Goal: Complete application form: Complete application form

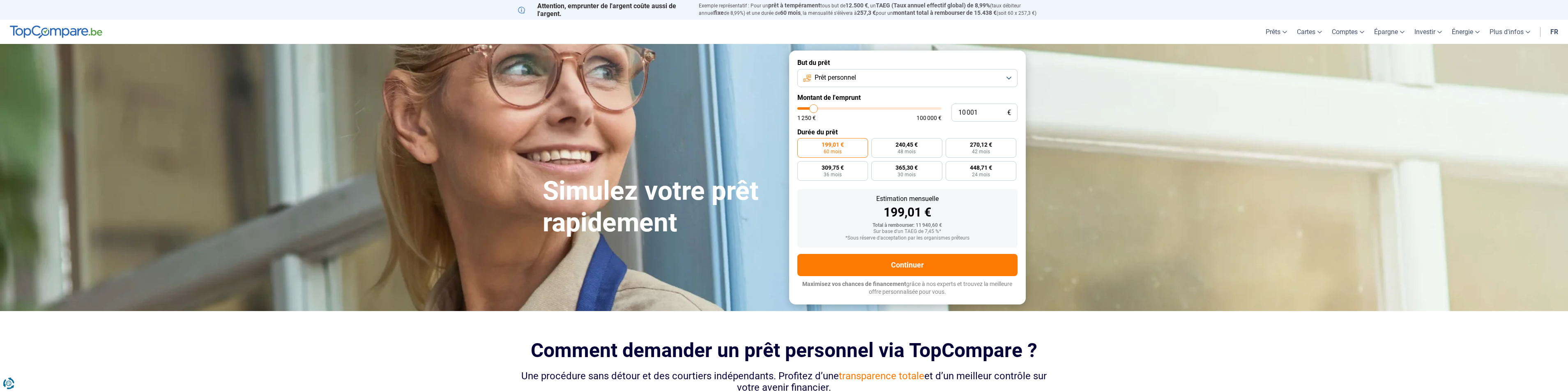
type input "9 500"
type input "9500"
type input "9 750"
type input "9750"
type input "10 000"
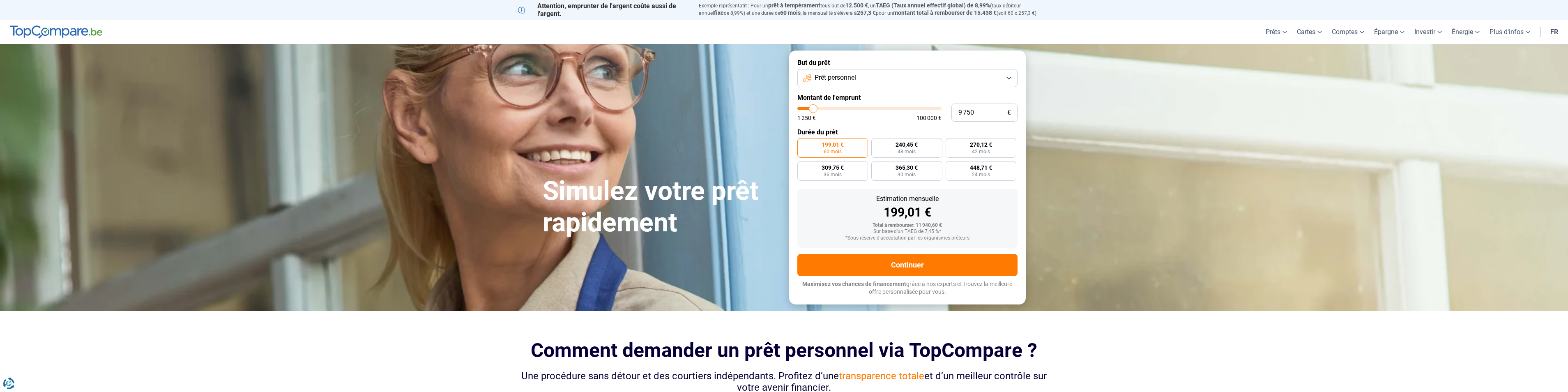
type input "10000"
type input "10 250"
type input "10250"
type input "10 500"
type input "10500"
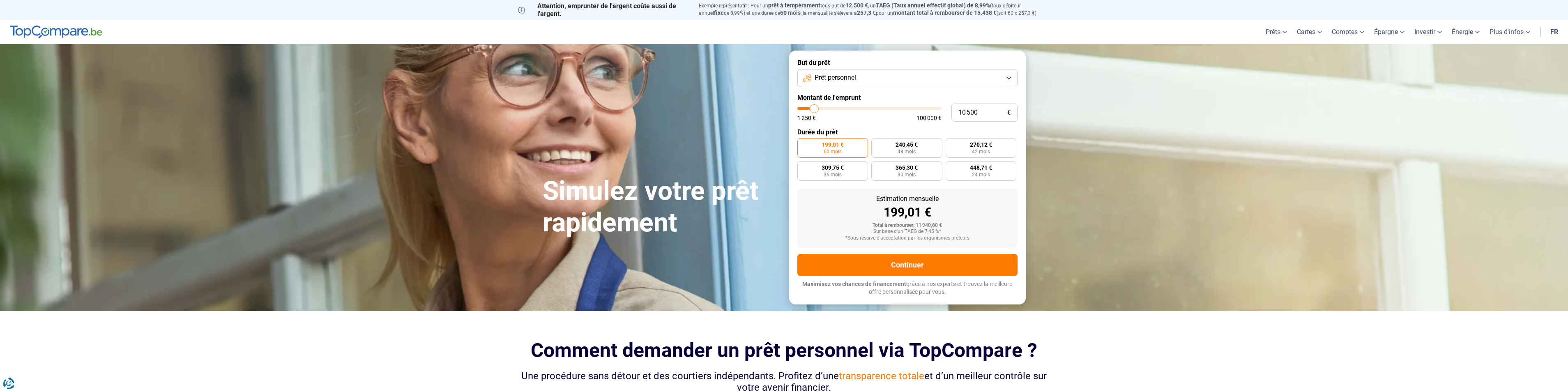
type input "11 000"
type input "11000"
type input "11 250"
type input "11250"
type input "11 750"
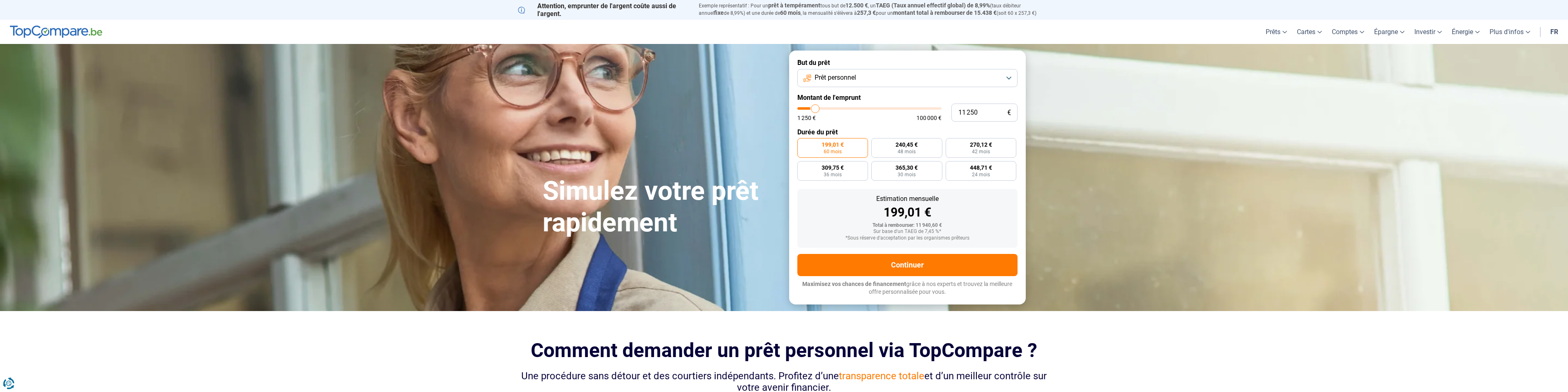
type input "11750"
type input "12 750"
type input "12750"
type input "13 250"
type input "13250"
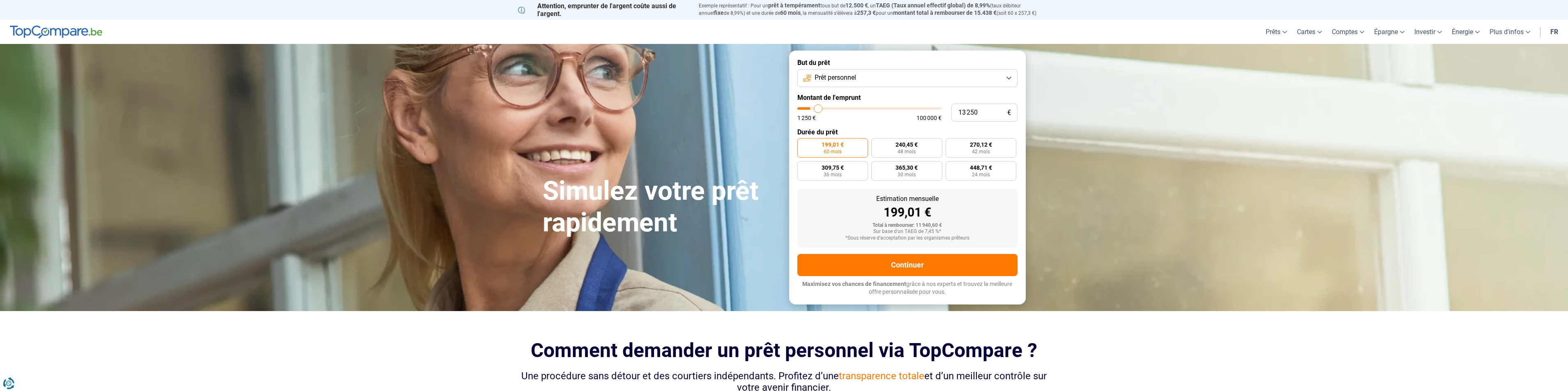
type input "14 500"
type input "14500"
type input "15 750"
type input "15750"
type input "17 500"
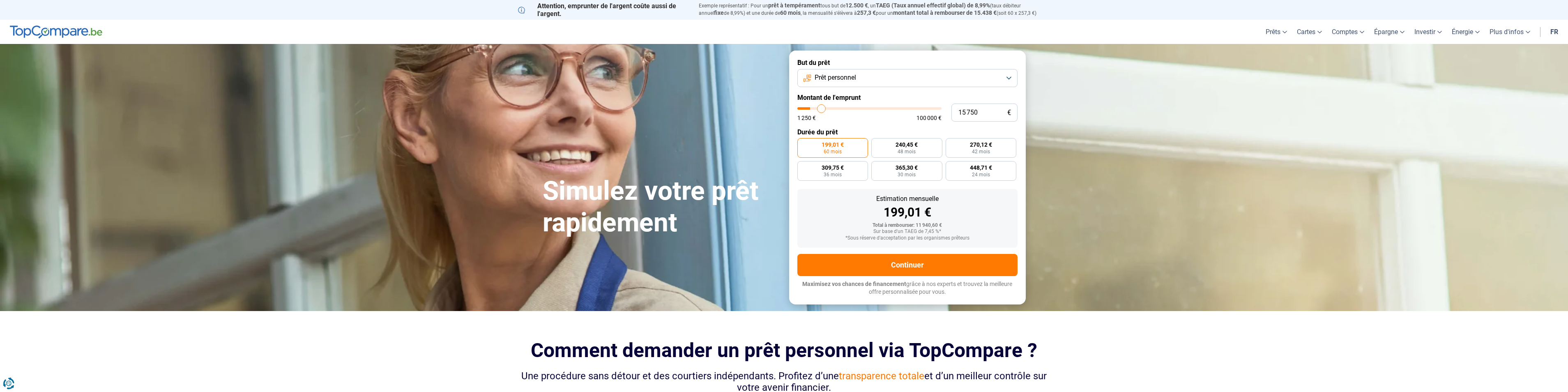
type input "17500"
type input "20 250"
type input "20250"
type input "22 000"
type input "22000"
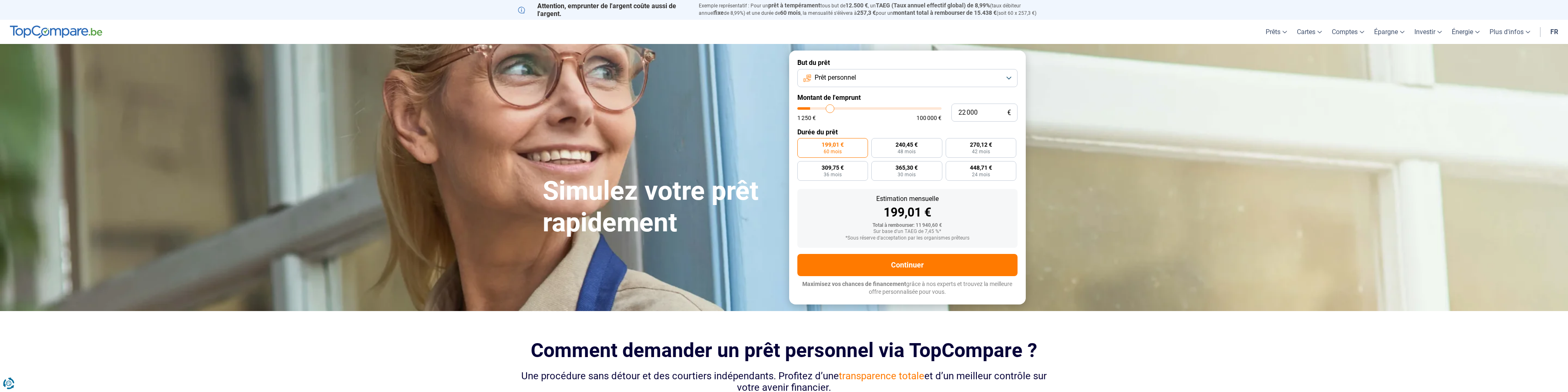
type input "22 750"
type input "22750"
type input "23 750"
type input "23750"
type input "25 000"
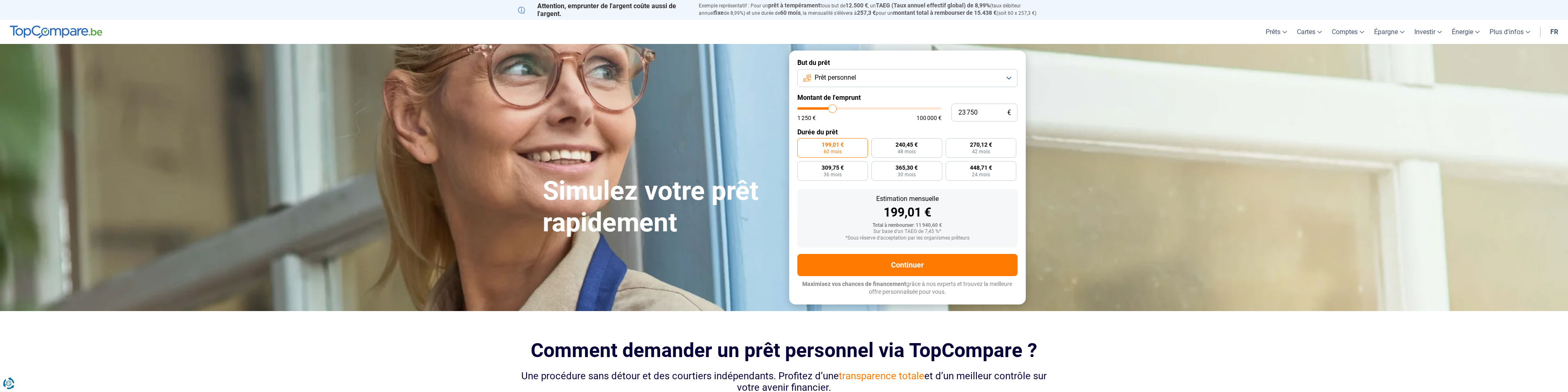
type input "25000"
type input "26 000"
type input "26000"
type input "26 500"
type input "26500"
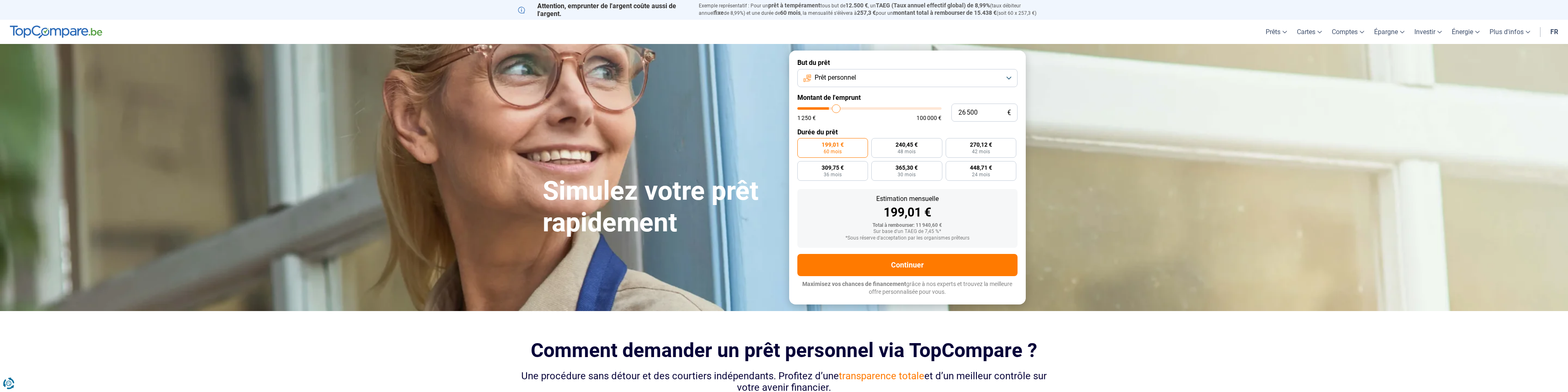
type input "26 750"
type input "26750"
type input "27 250"
type input "27250"
type input "27 500"
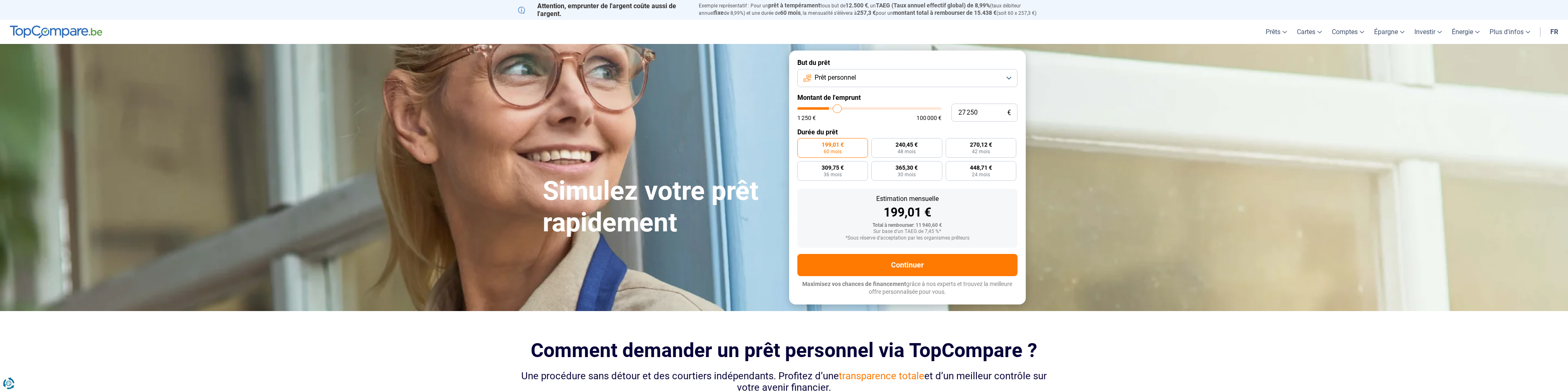
type input "27500"
type input "27 750"
type input "27750"
type input "28 250"
type input "28250"
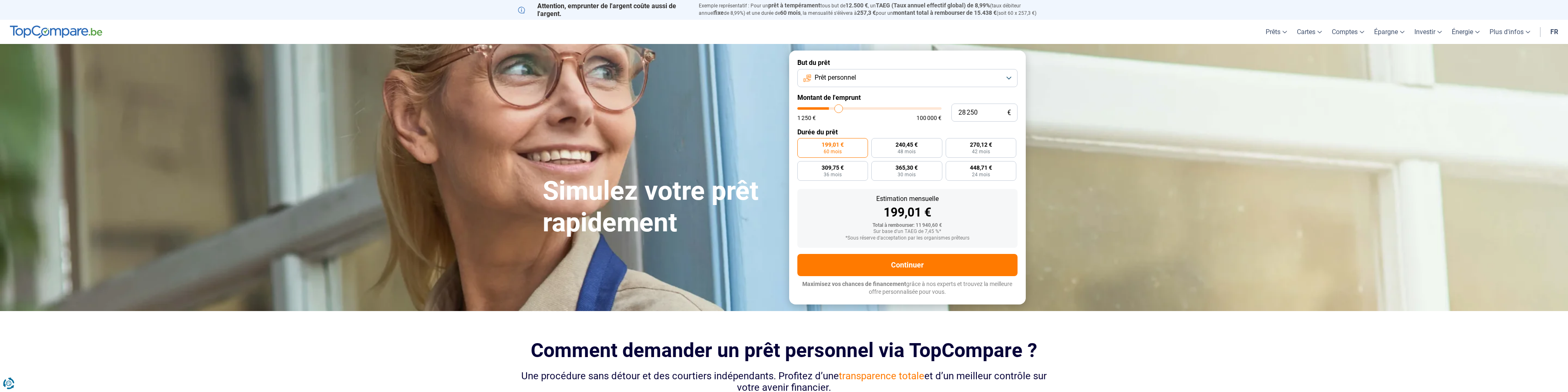
type input "28 750"
type input "28750"
type input "29 000"
type input "29000"
type input "29 250"
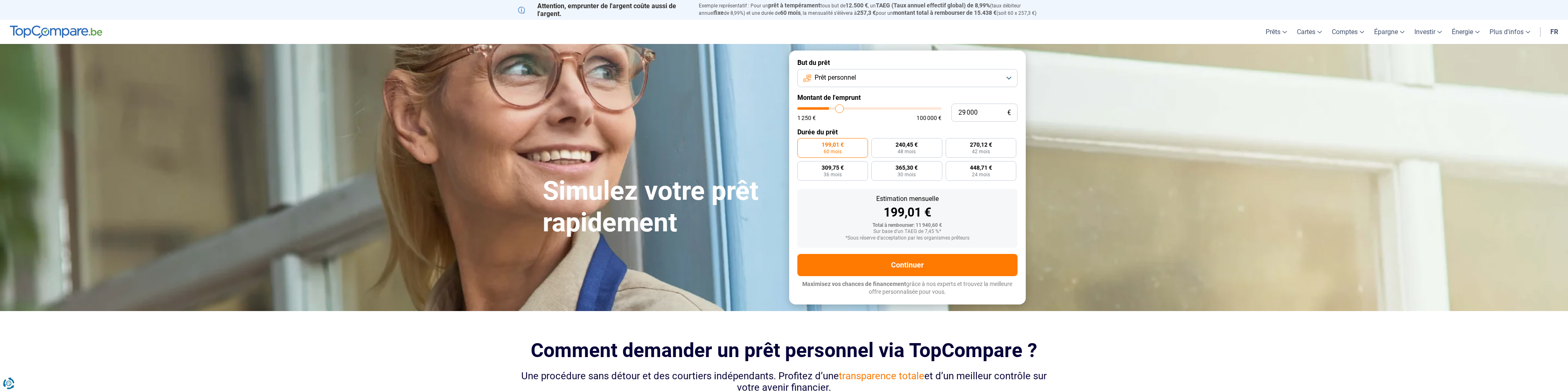
type input "29250"
type input "29 500"
type input "29500"
type input "29 750"
type input "29750"
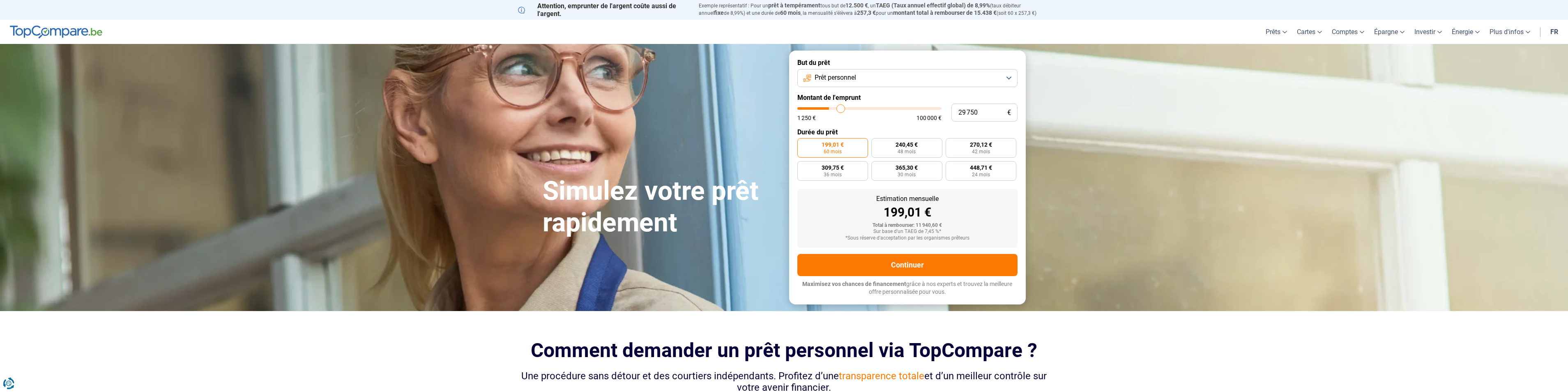
type input "30 250"
type input "30250"
type input "30 750"
type input "30750"
type input "31 000"
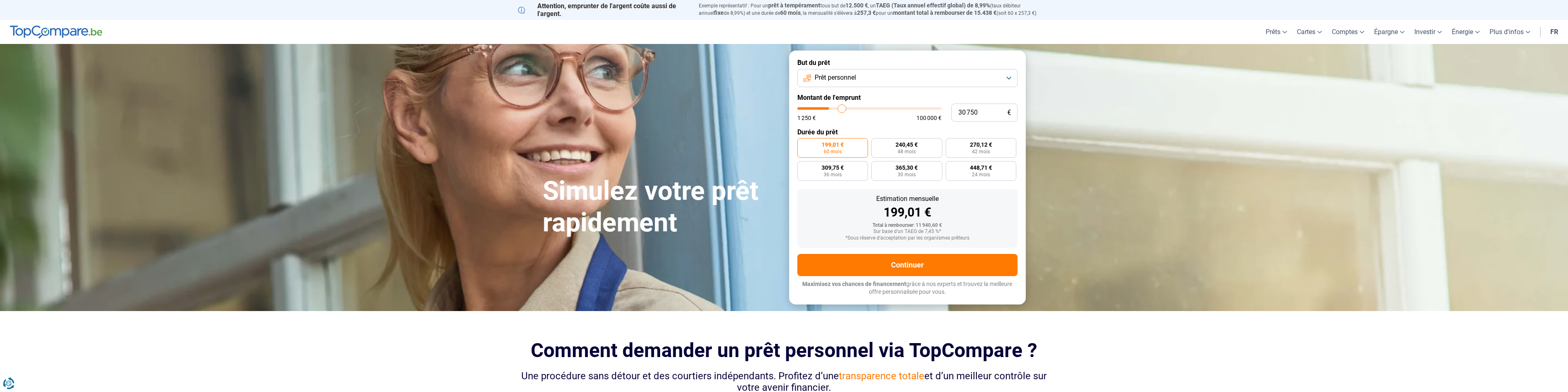
type input "31000"
type input "32 750"
type input "32750"
type input "33 500"
type input "33500"
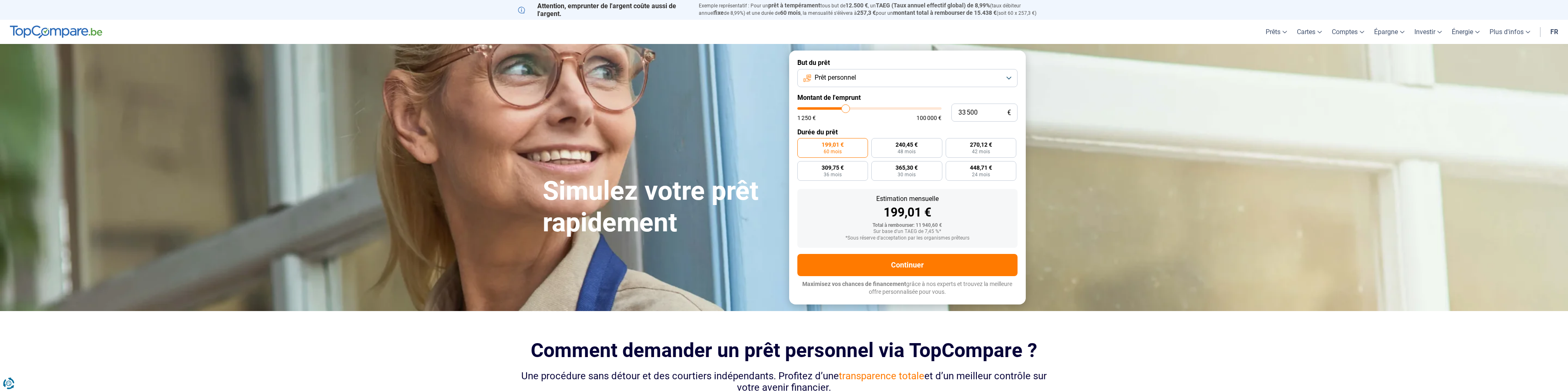
type input "34 000"
type input "34000"
type input "34 750"
type input "34750"
type input "35 000"
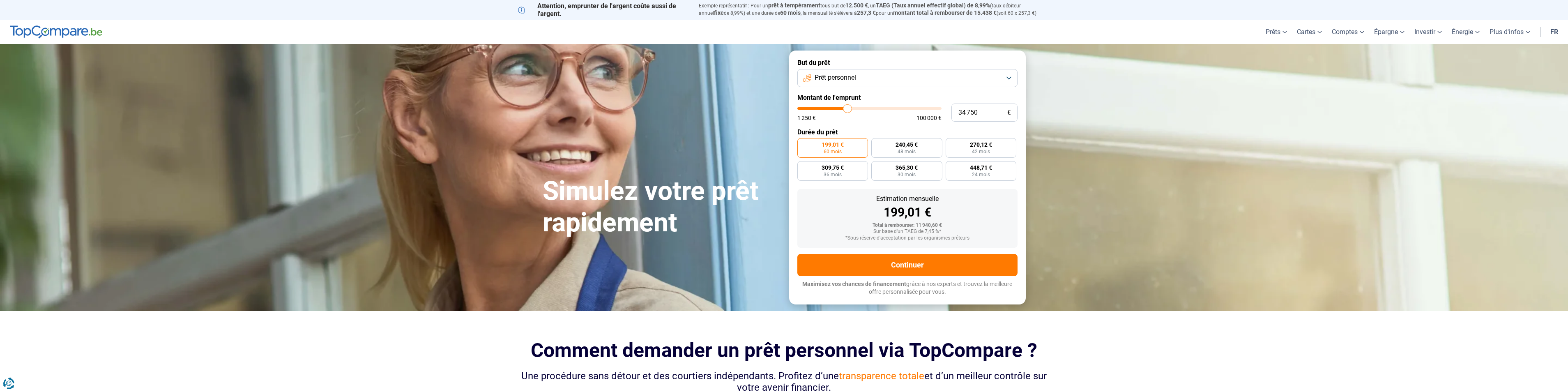
type input "35000"
type input "35 500"
type input "35500"
type input "35 750"
type input "35750"
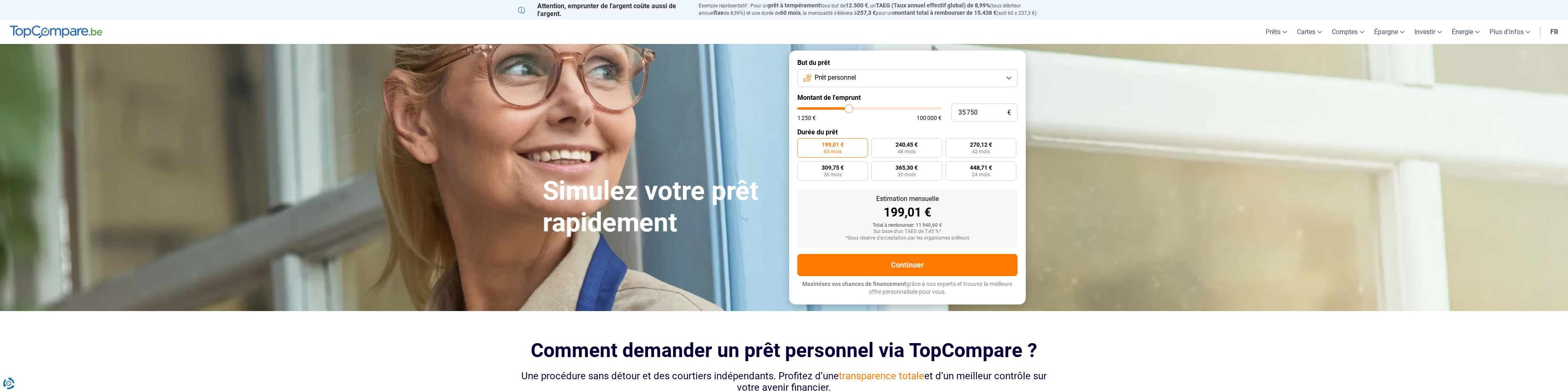
type input "36 250"
type input "36250"
type input "36 500"
type input "36500"
type input "36 250"
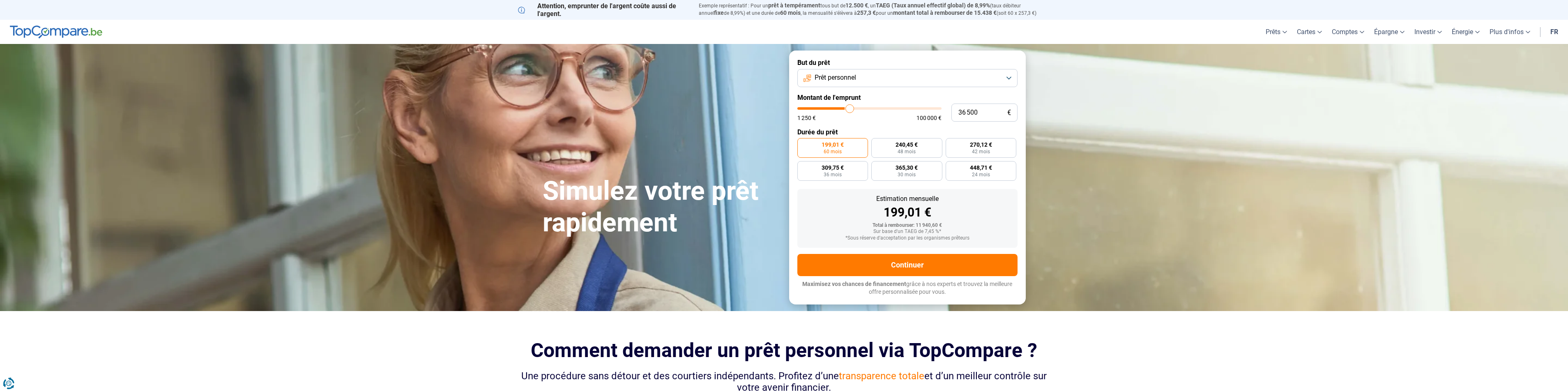
type input "36250"
type input "35 750"
type input "35750"
type input "35 500"
type input "35500"
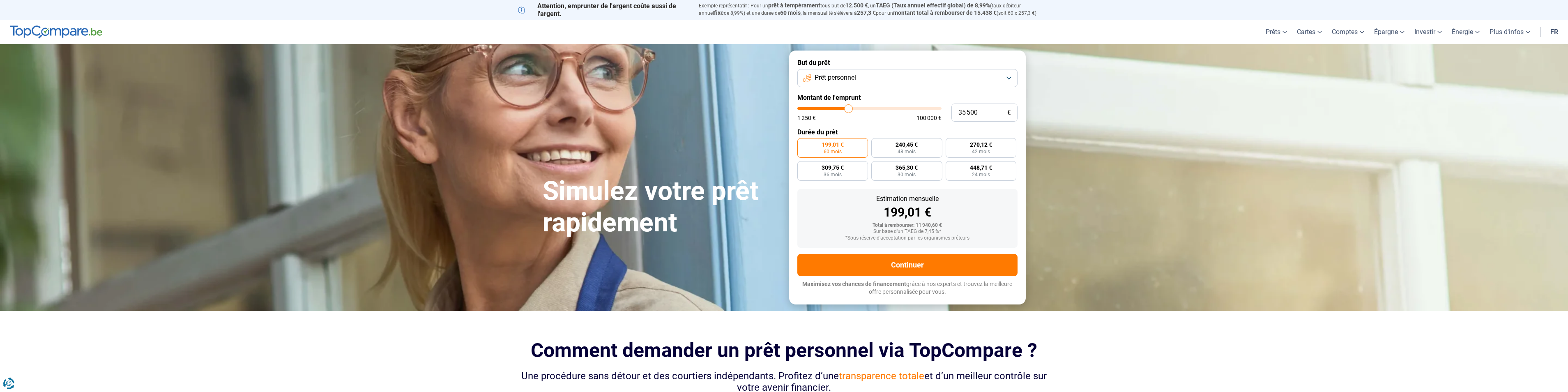
type input "35 000"
type input "35000"
type input "34 750"
type input "34750"
type input "34 000"
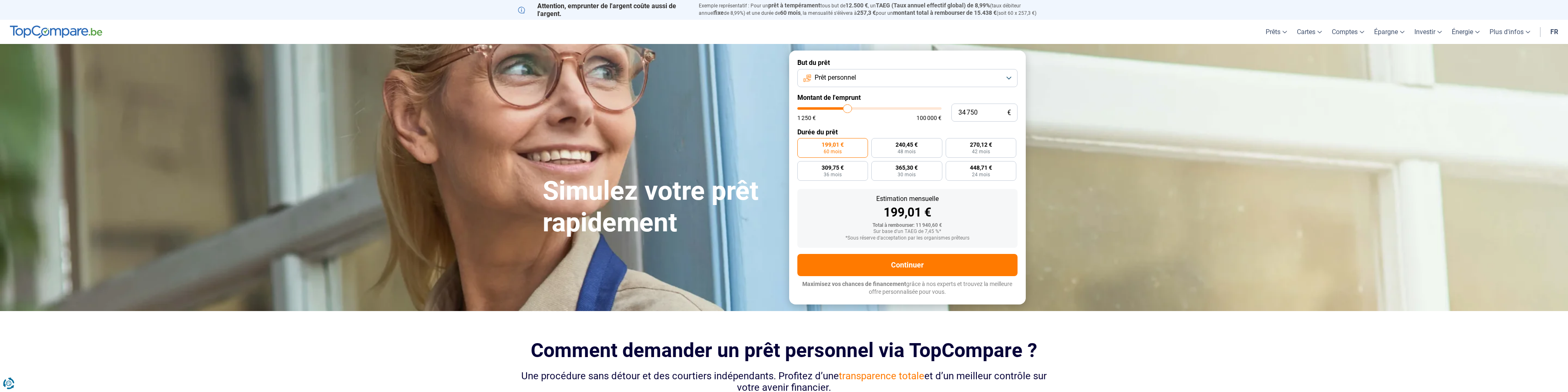
type input "34000"
type input "33 750"
type input "33750"
type input "33 500"
type input "33500"
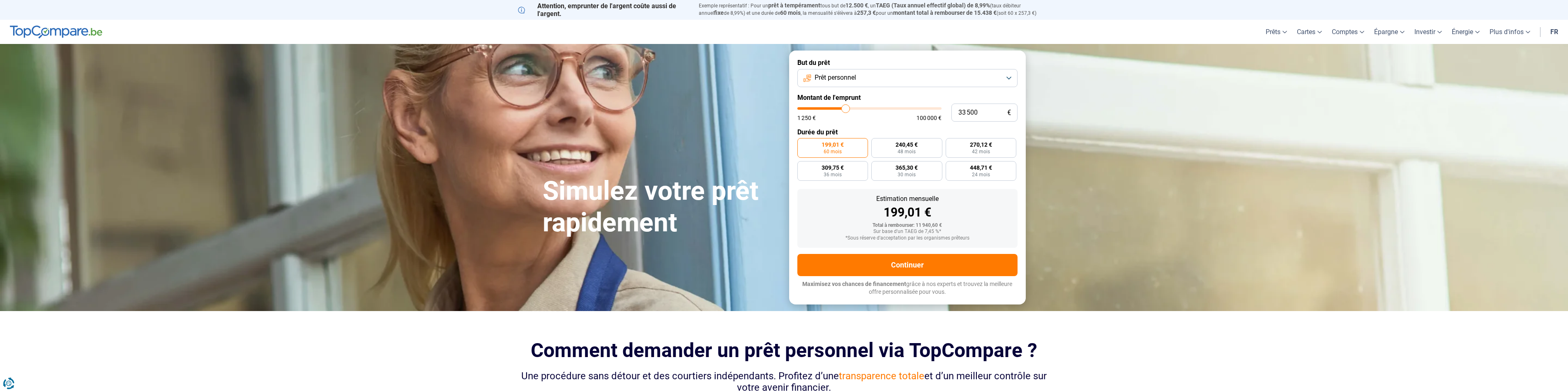
type input "33 250"
type input "33250"
type input "32 750"
type input "32750"
type input "32 500"
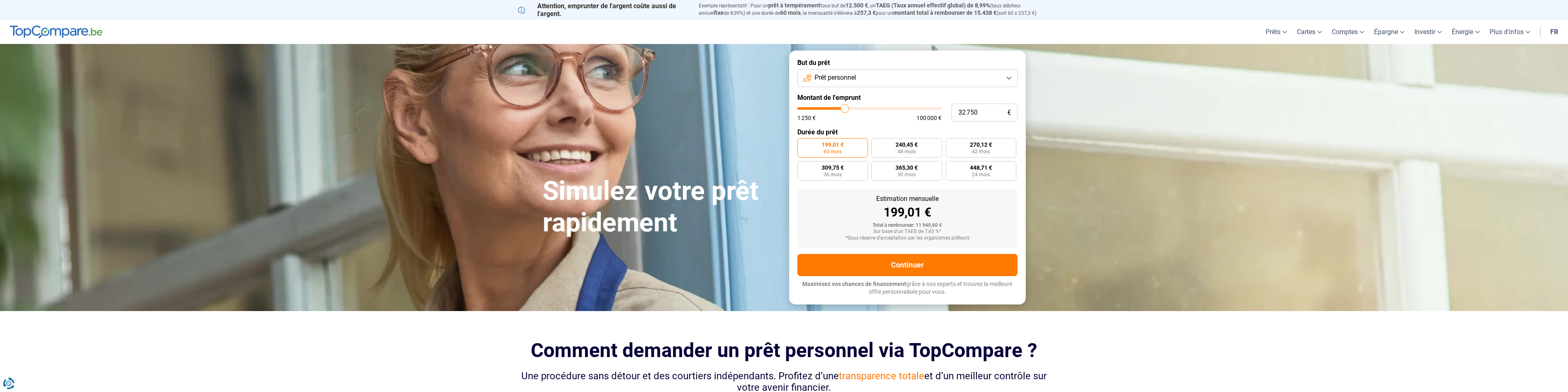
type input "32500"
type input "32 000"
type input "32000"
type input "31 250"
type input "31250"
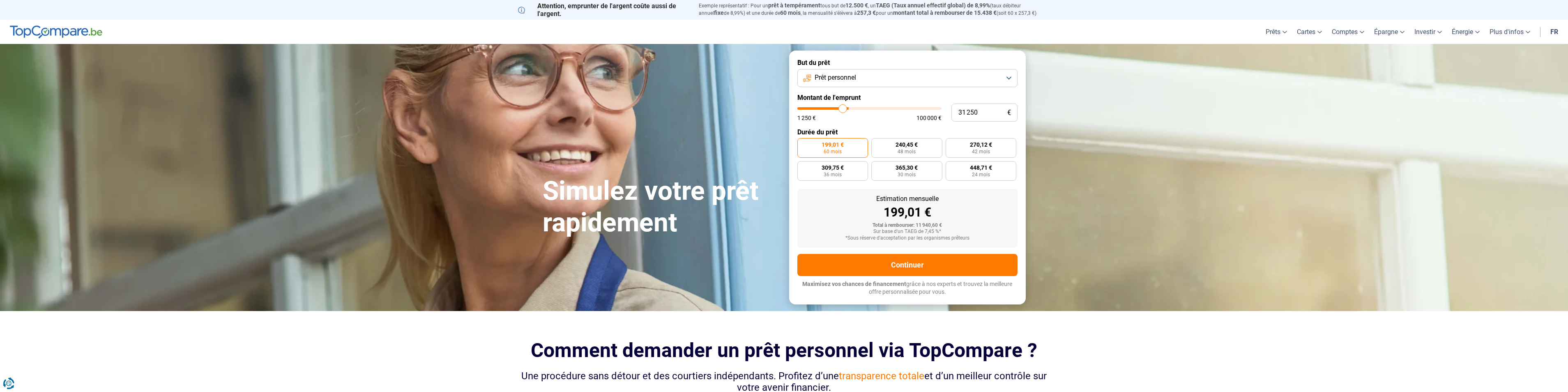
type input "30 750"
type input "30750"
type input "30 250"
type input "30250"
type input "29 750"
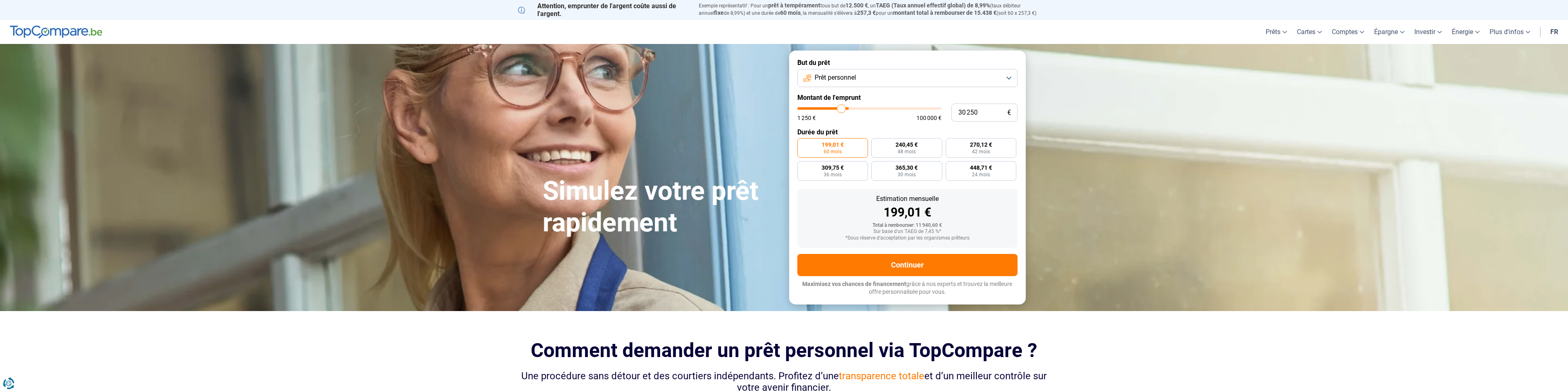
type input "29750"
type input "29 500"
type input "29500"
type input "29 250"
type input "29250"
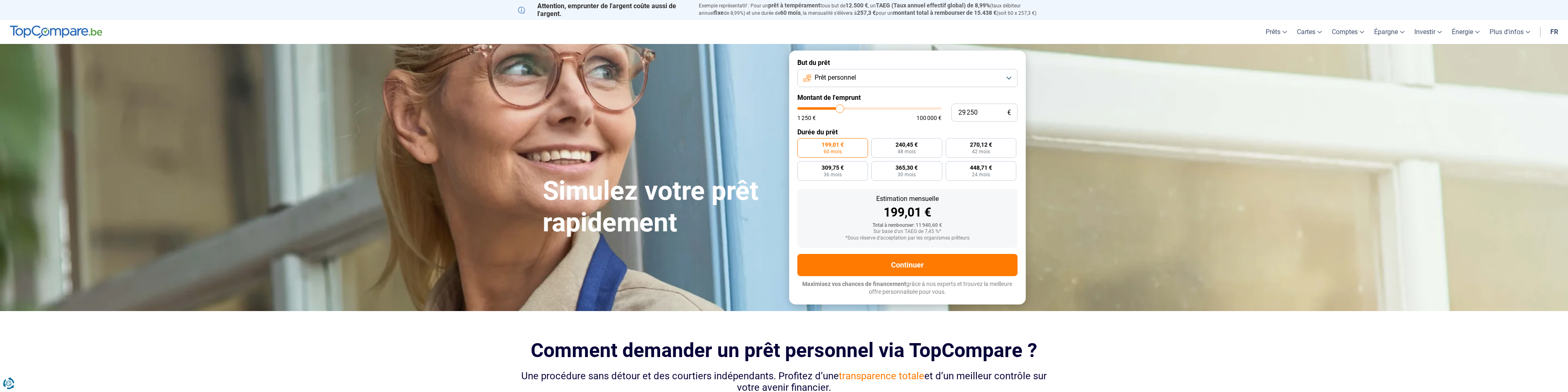
type input "29 000"
type input "29000"
type input "28 750"
type input "28750"
type input "28 250"
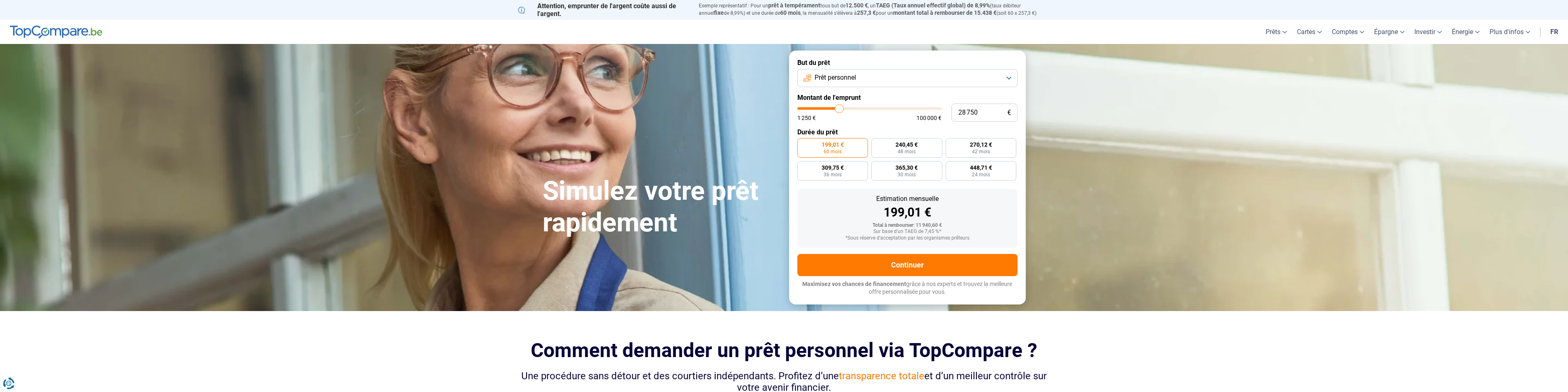
type input "28250"
type input "28 000"
type input "28000"
type input "27 750"
type input "27750"
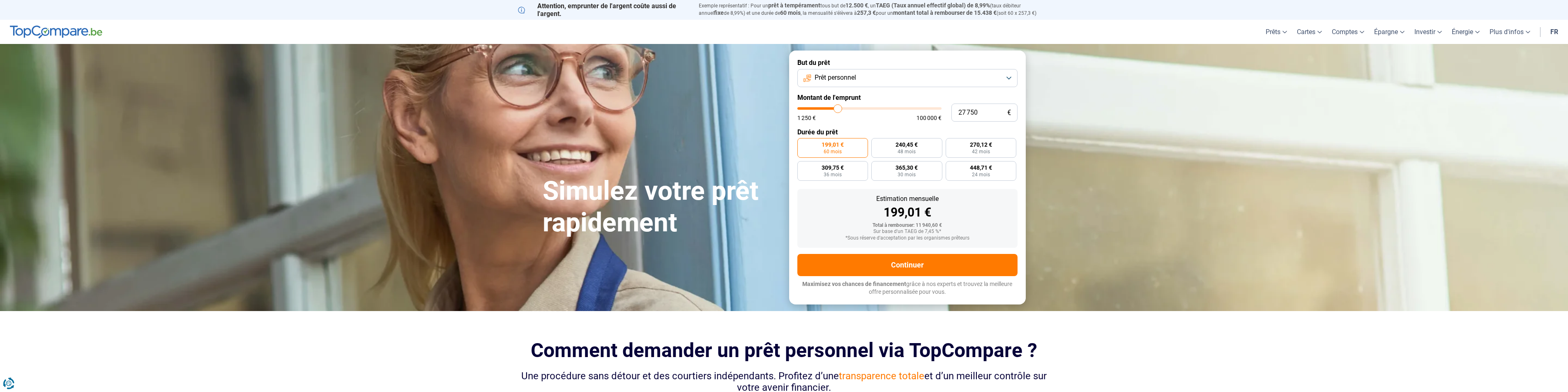
type input "27 500"
type input "27500"
type input "26 750"
type input "26750"
type input "26 500"
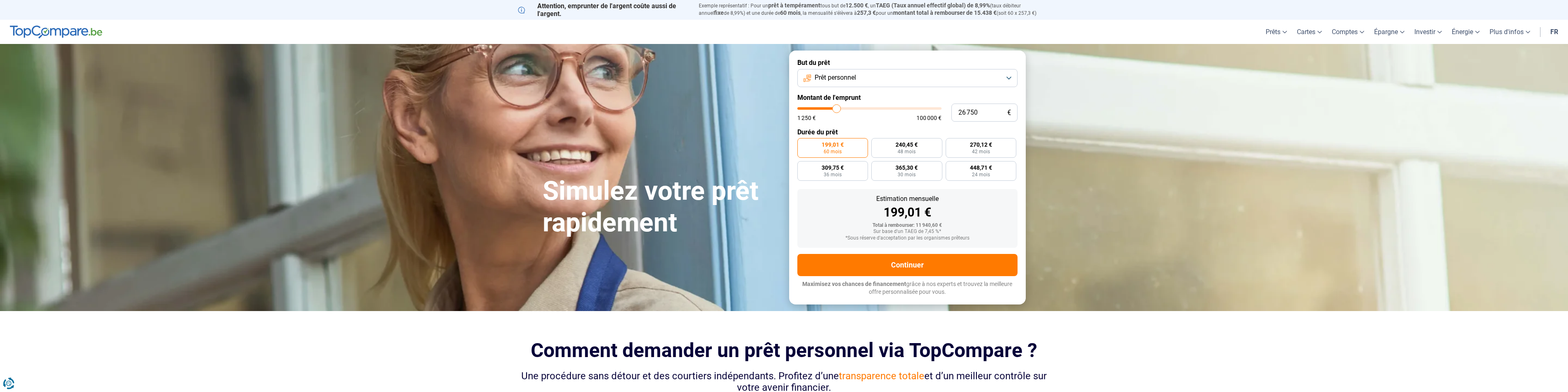
type input "26500"
type input "26 250"
type input "26250"
type input "26 000"
type input "26000"
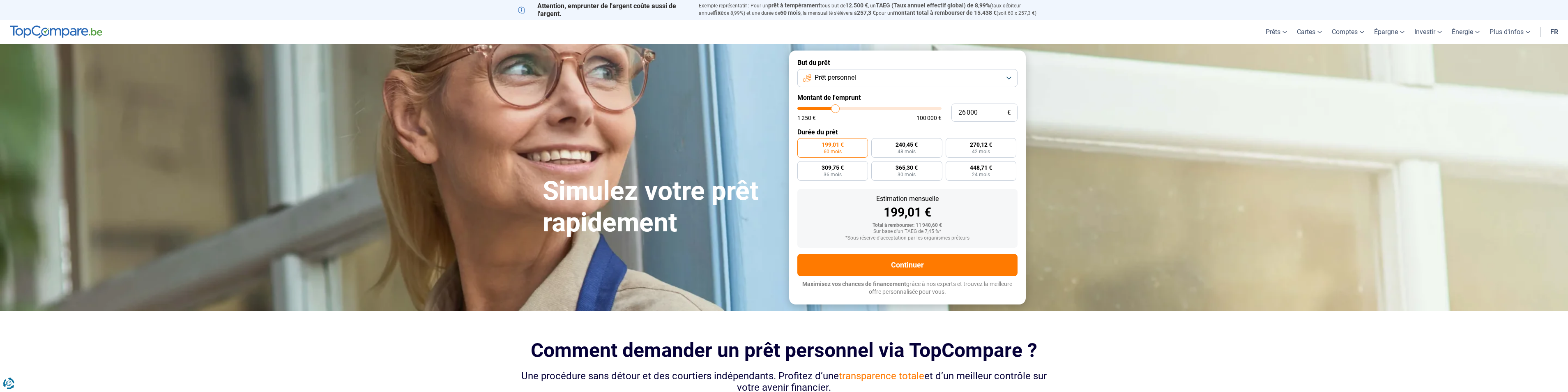
type input "25 750"
type input "25750"
type input "25 250"
type input "25250"
type input "25 000"
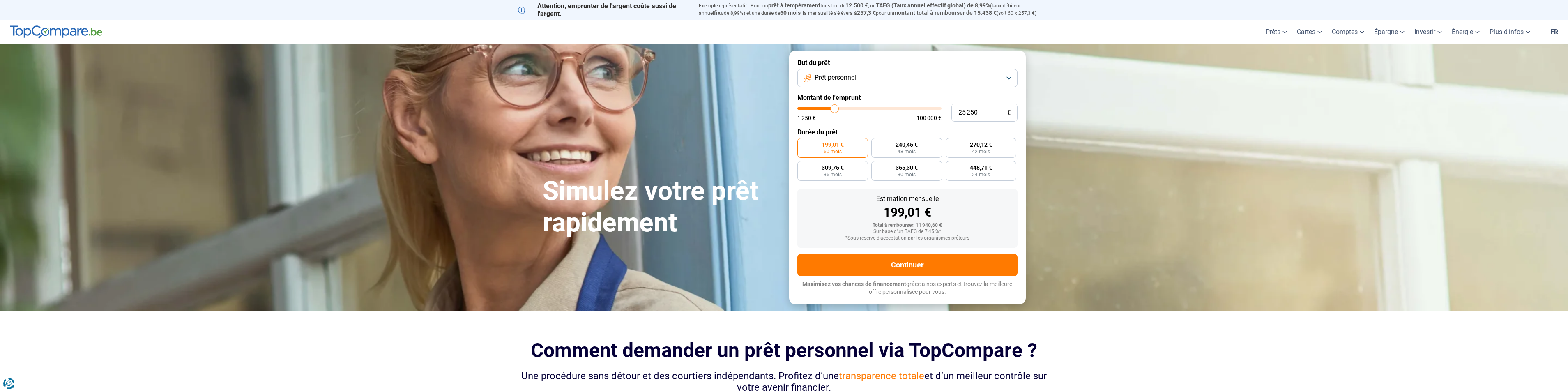
type input "25000"
type input "24 750"
type input "24750"
type input "24 500"
type input "24500"
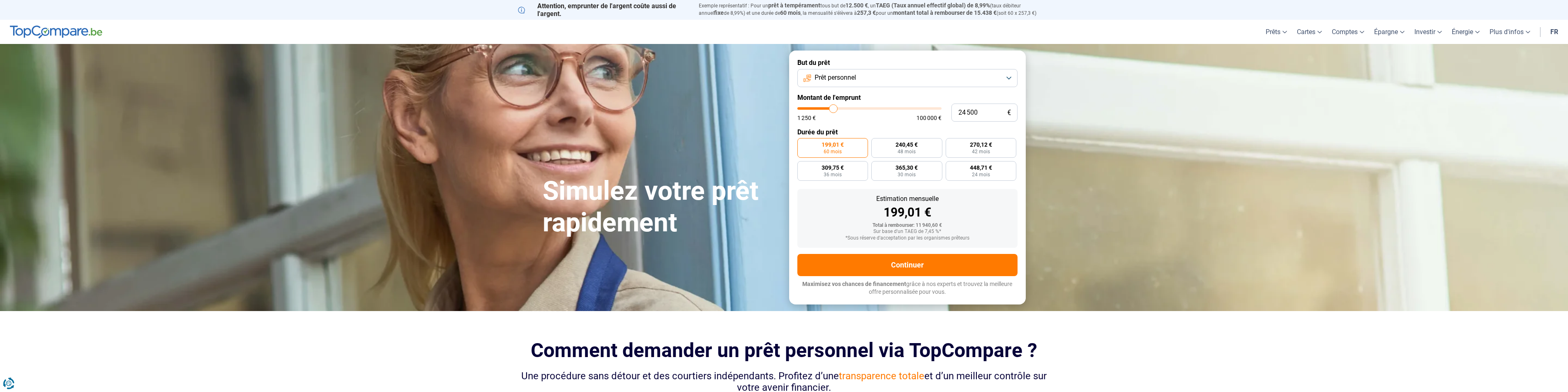
type input "24 250"
type input "24250"
type input "23 750"
type input "23750"
type input "23 500"
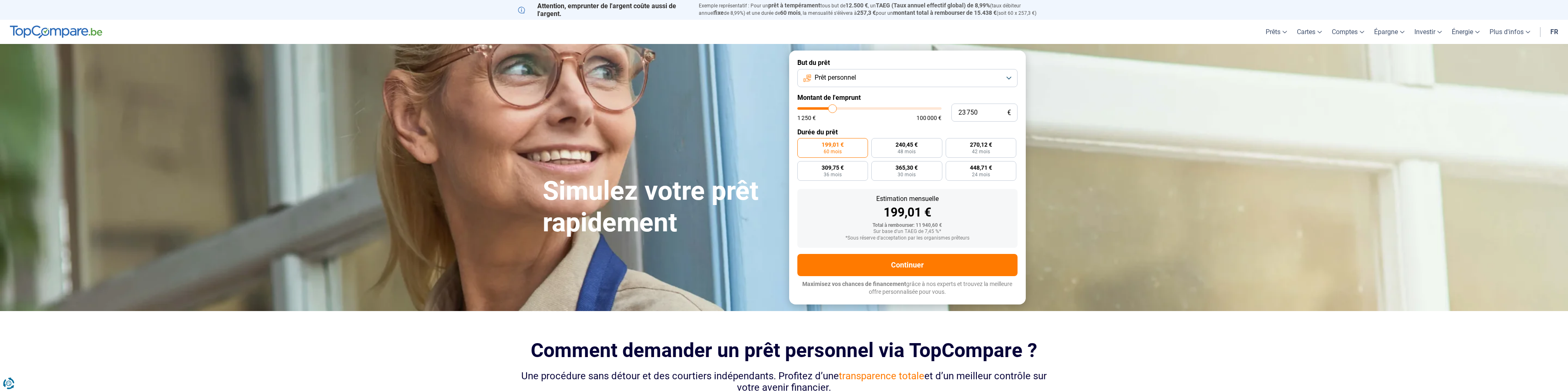
type input "23500"
type input "23 250"
type input "23250"
type input "23 000"
type input "23000"
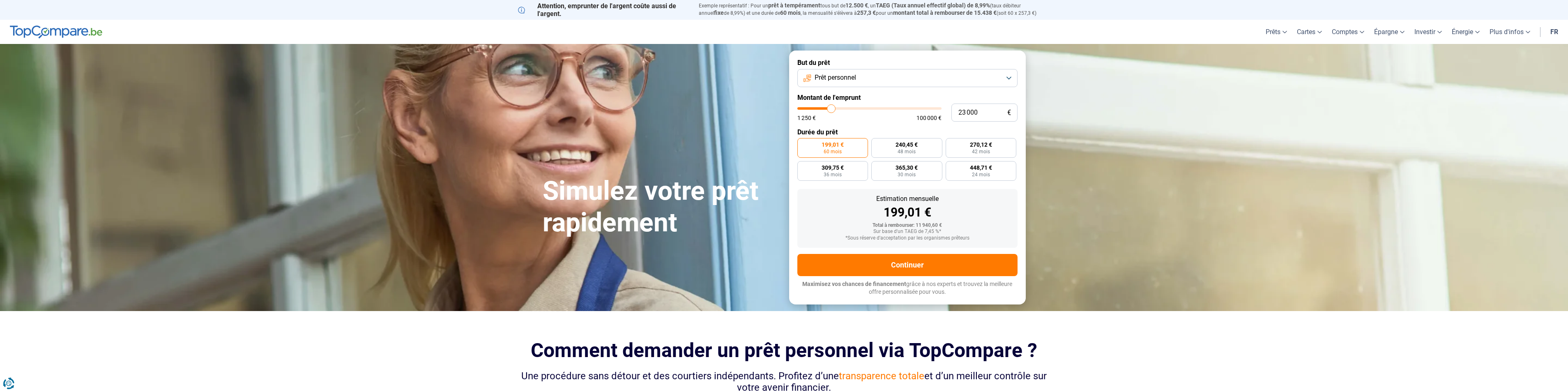
type input "22 750"
type input "22750"
type input "22 250"
type input "22250"
type input "22 000"
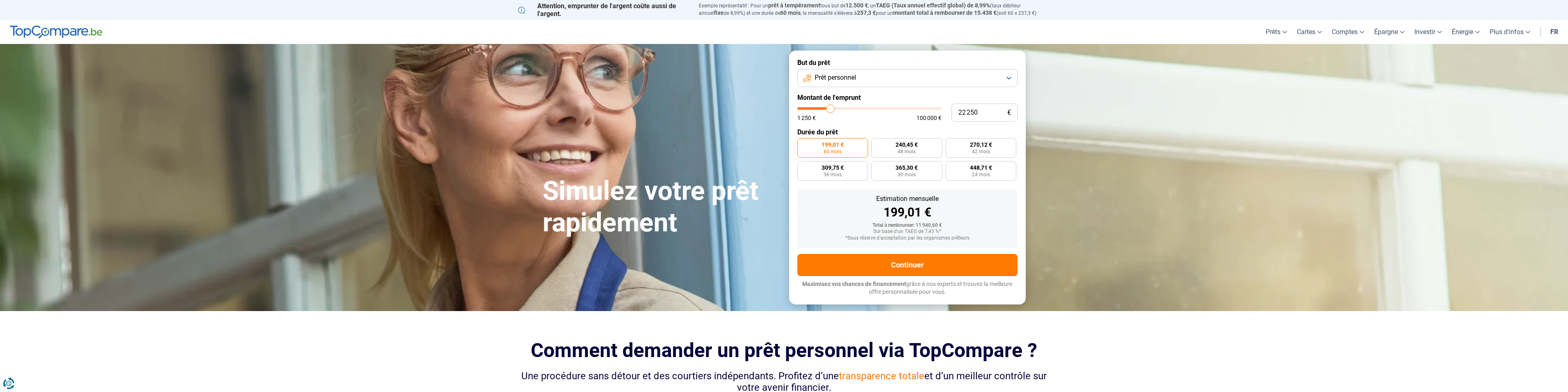
type input "22000"
type input "21 750"
type input "21750"
type input "21 500"
type input "21500"
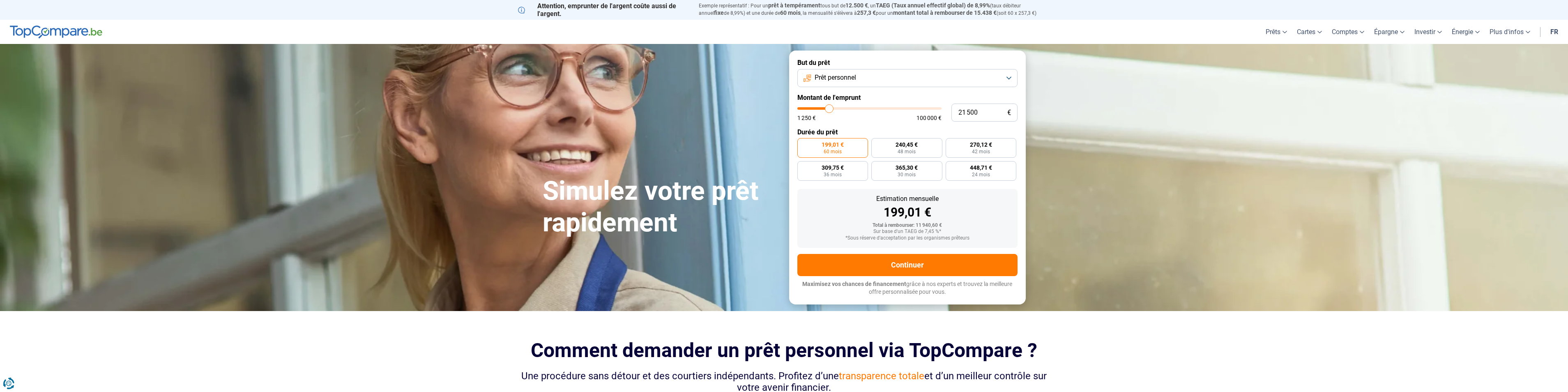
type input "21 250"
type input "21250"
type input "20 750"
drag, startPoint x: 812, startPoint y: 110, endPoint x: 828, endPoint y: 117, distance: 17.5
type input "20750"
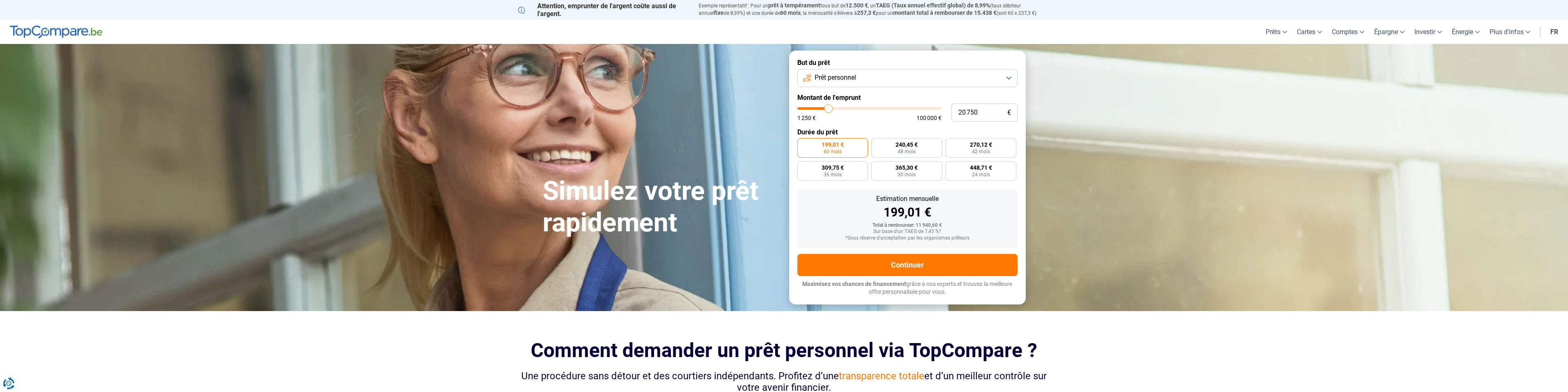
click at [828, 110] on input "range" at bounding box center [869, 108] width 144 height 3
radio input "false"
click at [984, 118] on input "20 750" at bounding box center [983, 112] width 66 height 18
type input "2 075"
type input "2000"
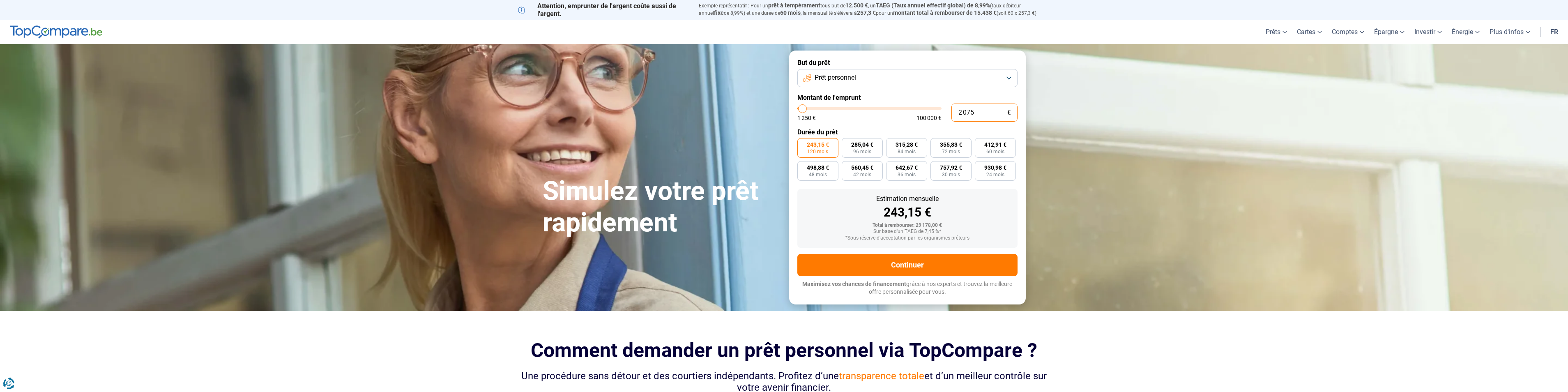
type input "207"
type input "1250"
type input "20"
type input "1250"
type input "200"
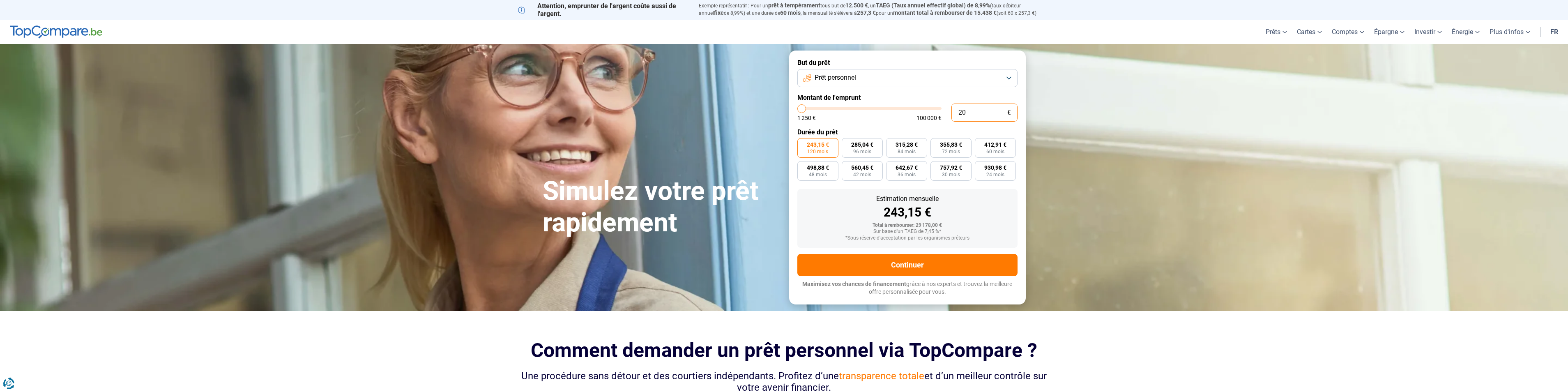
type input "1250"
type input "2 000"
type input "2000"
type input "20 000"
type input "20000"
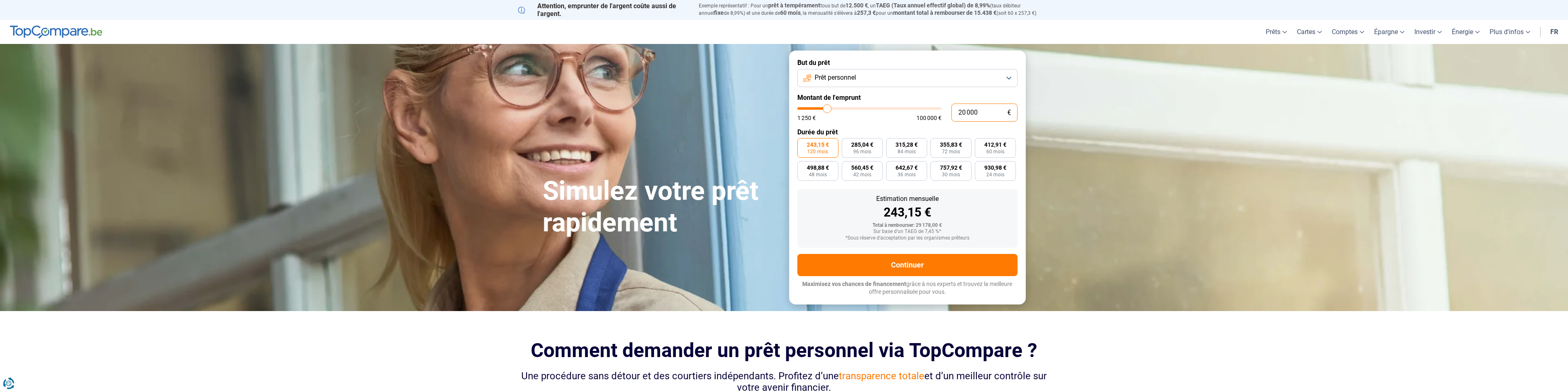
type input "20 000"
radio input "true"
click at [962, 201] on div "Estimation mensuelle" at bounding box center [907, 198] width 207 height 7
click at [897, 266] on button "Continuer" at bounding box center [907, 264] width 220 height 22
click at [848, 77] on span "Prêt personnel" at bounding box center [834, 76] width 41 height 9
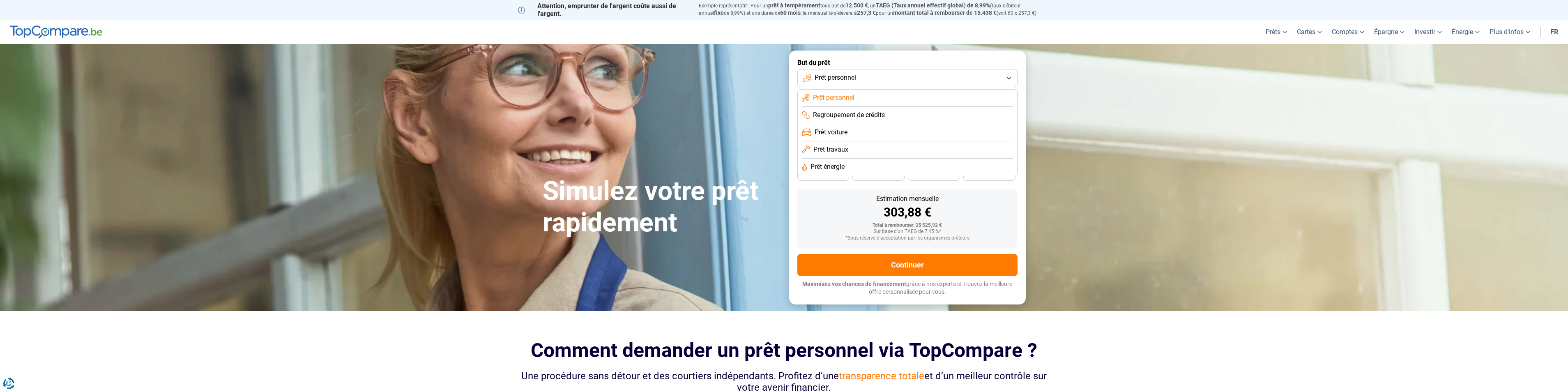
click at [849, 128] on li "Prêt voiture" at bounding box center [907, 133] width 211 height 17
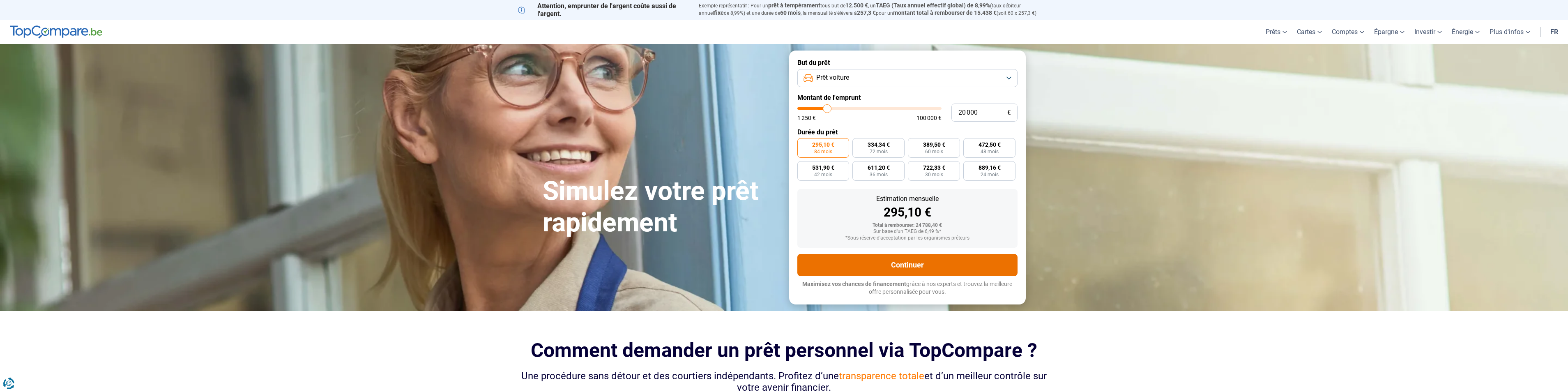
click at [863, 268] on button "Continuer" at bounding box center [907, 264] width 220 height 22
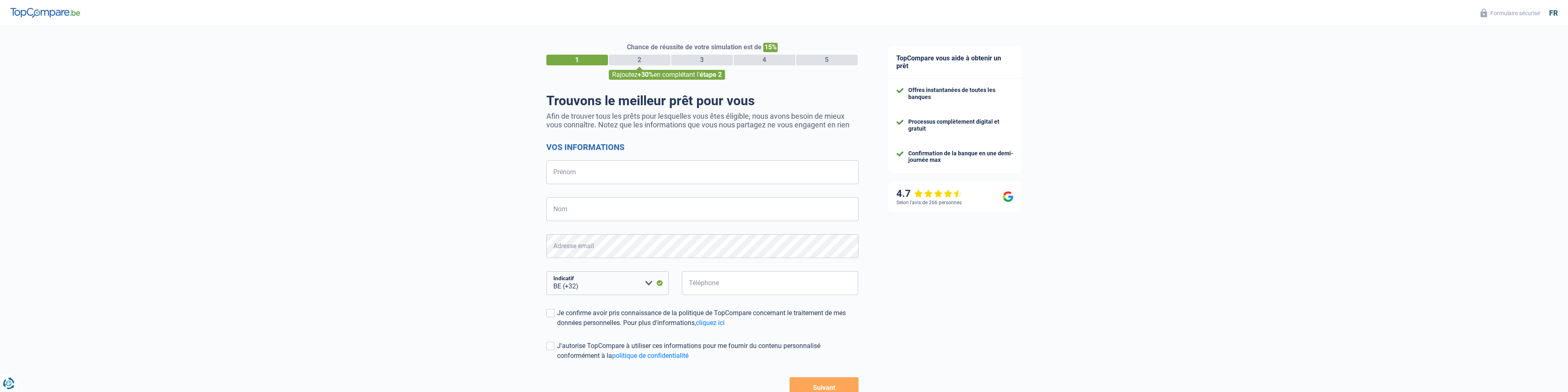
select select "32"
click at [651, 170] on input "Prénom" at bounding box center [702, 171] width 312 height 24
